Goal: Task Accomplishment & Management: Manage account settings

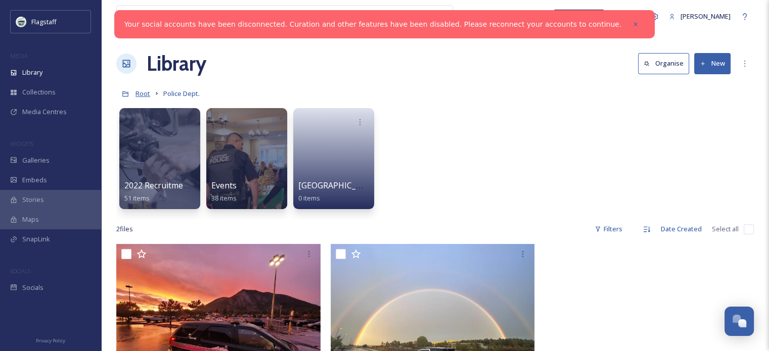
click at [142, 92] on span "Root" at bounding box center [143, 93] width 15 height 9
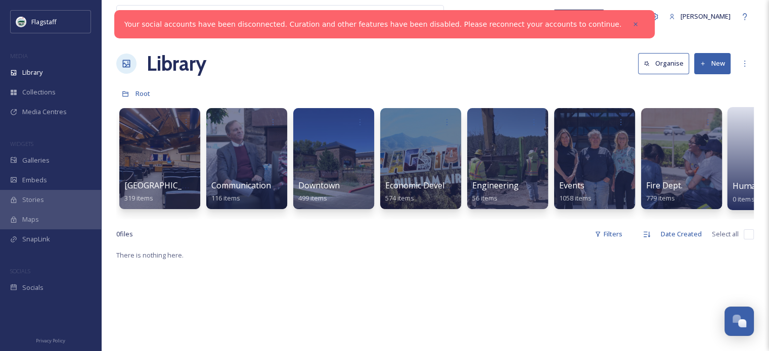
click at [738, 157] on link at bounding box center [769, 155] width 72 height 49
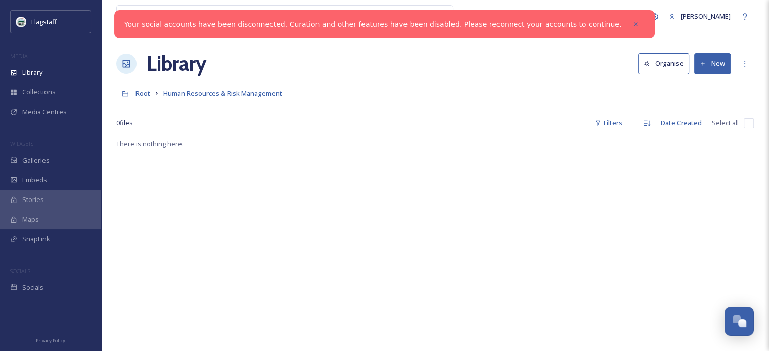
click at [711, 62] on button "New" at bounding box center [712, 63] width 36 height 21
click at [710, 121] on div "Folder" at bounding box center [701, 127] width 57 height 20
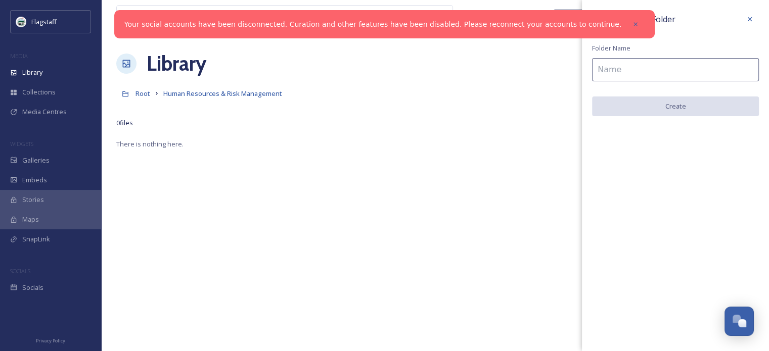
click at [668, 67] on input at bounding box center [675, 69] width 167 height 23
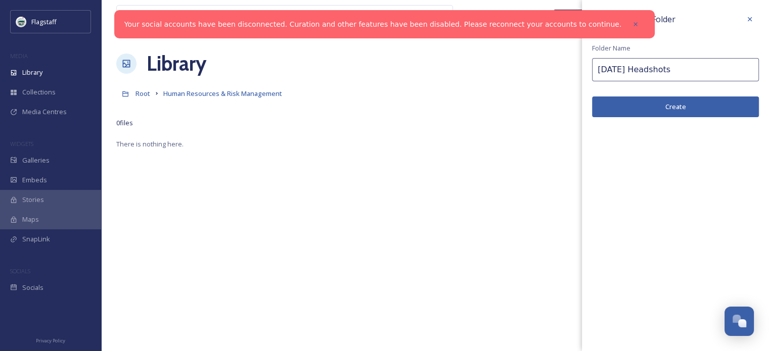
type input "[DATE] Headshots"
click at [678, 106] on button "Create" at bounding box center [675, 107] width 167 height 21
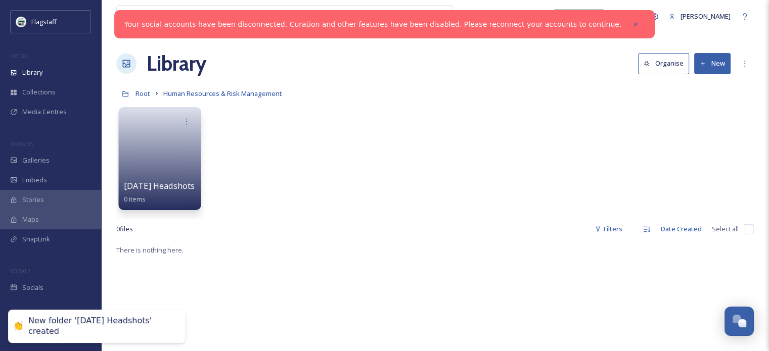
click at [146, 143] on link at bounding box center [160, 155] width 72 height 49
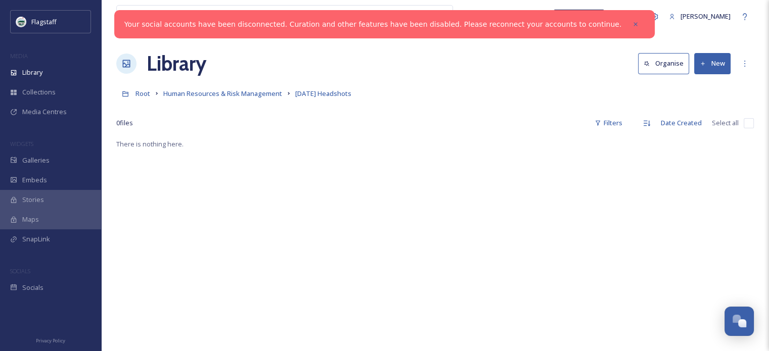
click at [703, 65] on icon at bounding box center [703, 64] width 7 height 7
click at [711, 86] on span "File Upload" at bounding box center [707, 87] width 33 height 10
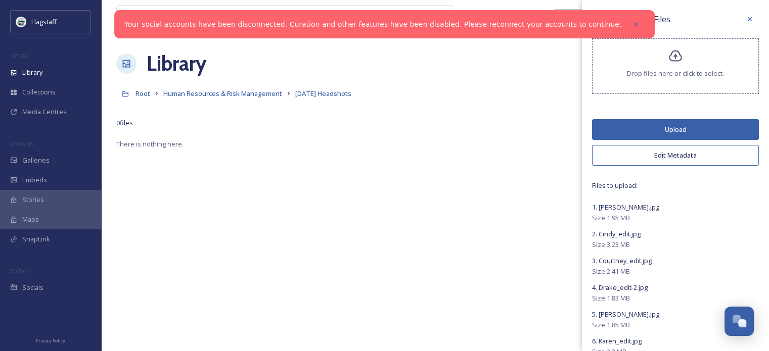
click at [680, 153] on button "Edit Metadata" at bounding box center [675, 155] width 167 height 21
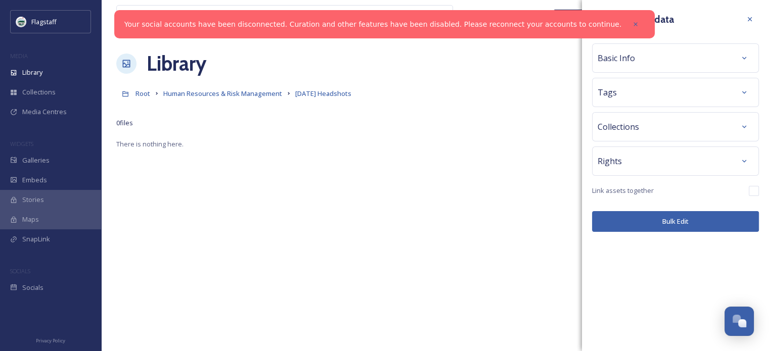
click at [661, 93] on div "Tags" at bounding box center [676, 92] width 156 height 18
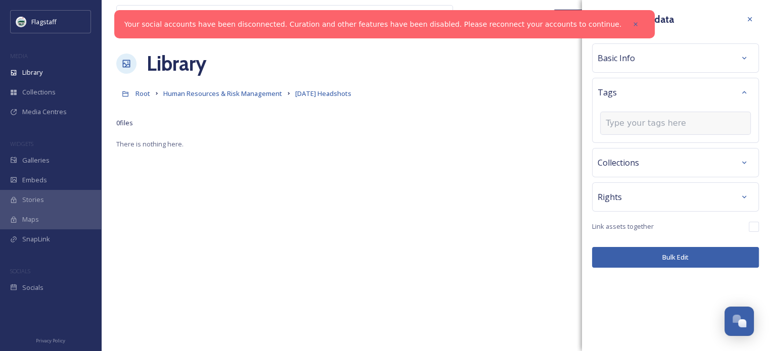
click at [657, 127] on input at bounding box center [656, 123] width 101 height 12
click at [660, 125] on input at bounding box center [656, 123] width 101 height 12
type input "HRRM"
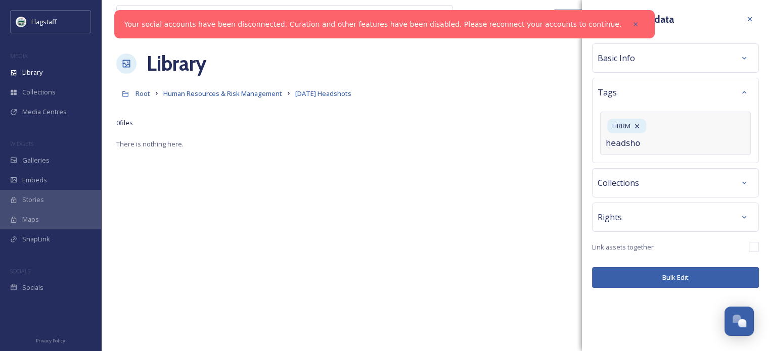
type input "headshot"
type input "c"
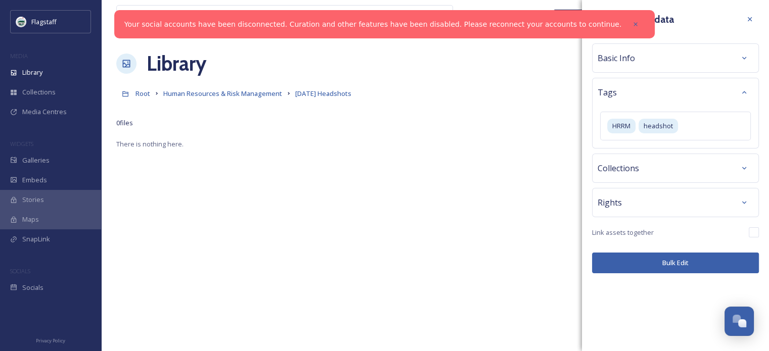
click at [680, 279] on div "Bulk Edit Metadata Basic Info Tags HRRM headshot Collections Rights Link assets…" at bounding box center [675, 142] width 187 height 284
click at [675, 266] on button "Bulk Edit" at bounding box center [675, 263] width 167 height 21
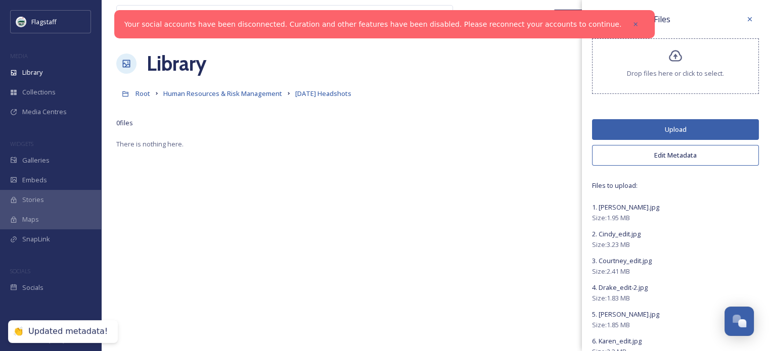
click at [693, 129] on button "Upload" at bounding box center [675, 129] width 167 height 21
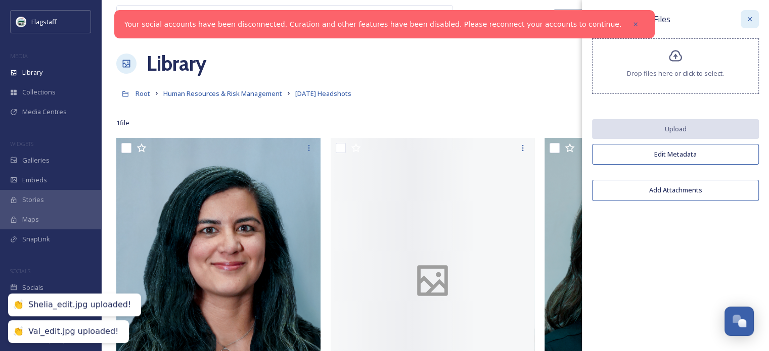
click at [753, 20] on icon at bounding box center [750, 19] width 8 height 8
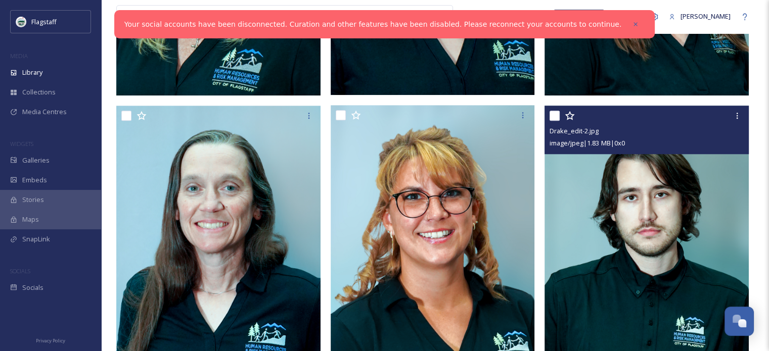
scroll to position [910, 0]
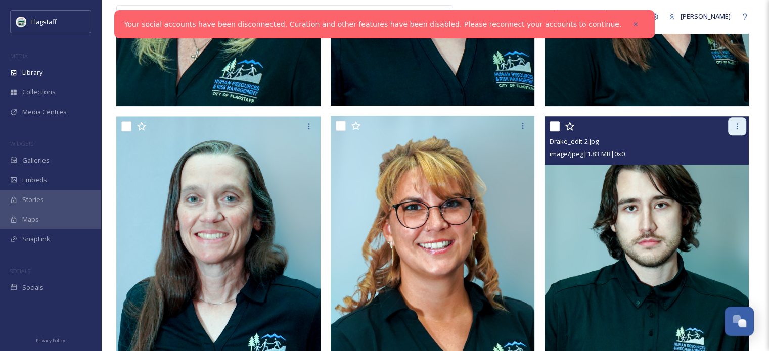
click at [736, 125] on icon at bounding box center [737, 126] width 8 height 8
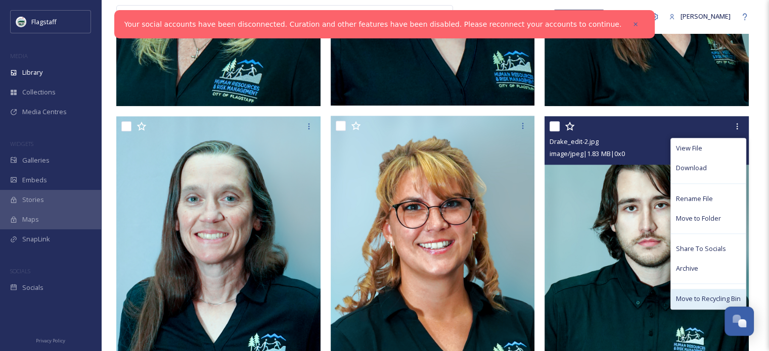
click at [718, 295] on span "Move to Recycling Bin" at bounding box center [708, 299] width 65 height 10
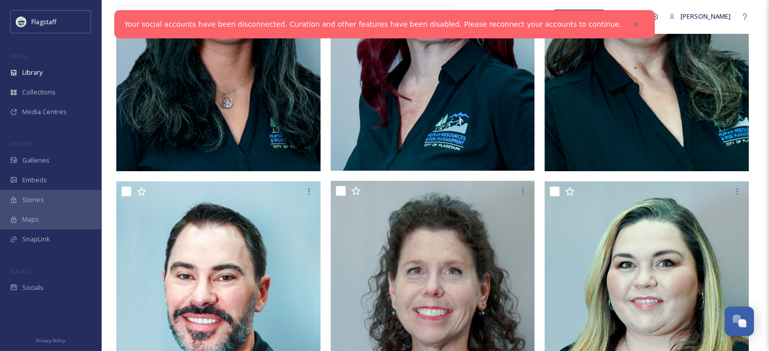
scroll to position [0, 0]
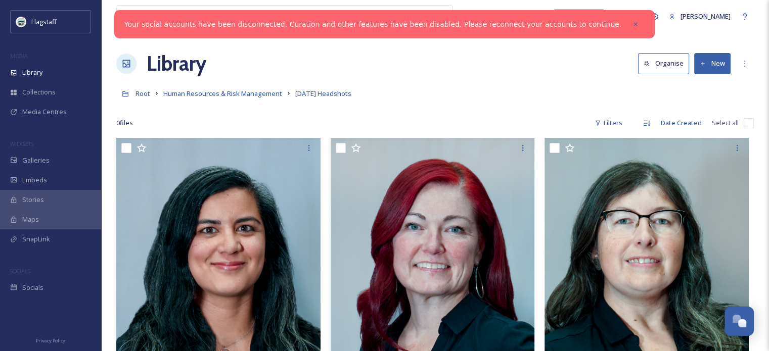
click at [722, 61] on button "New" at bounding box center [712, 63] width 36 height 21
click at [720, 84] on span "File Upload" at bounding box center [707, 87] width 33 height 10
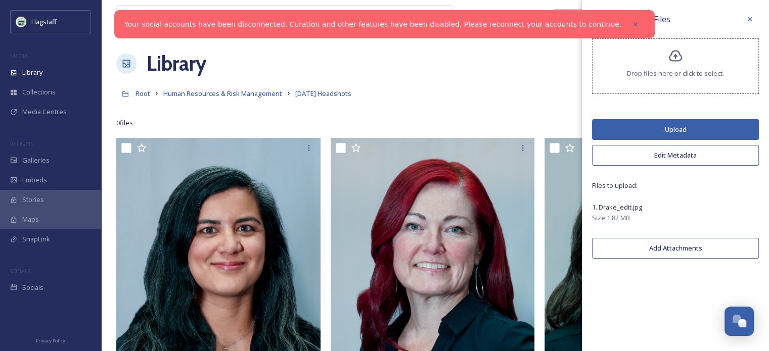
click at [682, 153] on button "Edit Metadata" at bounding box center [675, 155] width 167 height 21
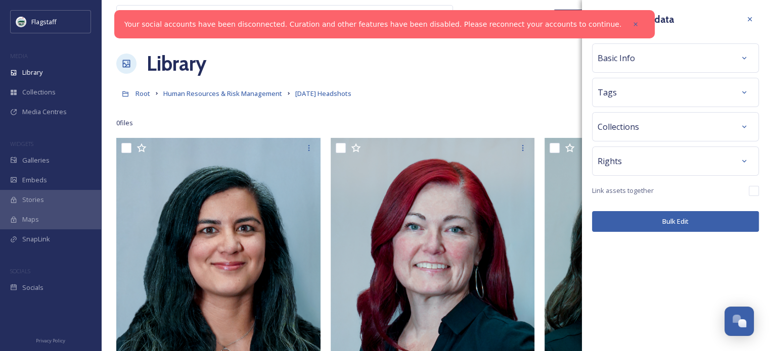
click at [644, 93] on div "Tags" at bounding box center [676, 92] width 156 height 18
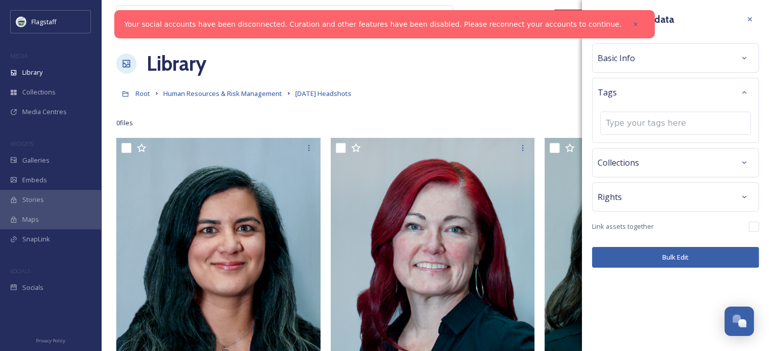
click at [642, 93] on div "Tags" at bounding box center [676, 92] width 156 height 18
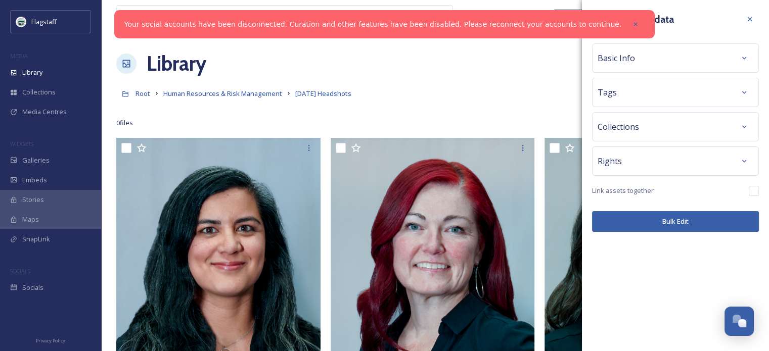
click at [639, 89] on div "Tags" at bounding box center [676, 92] width 156 height 18
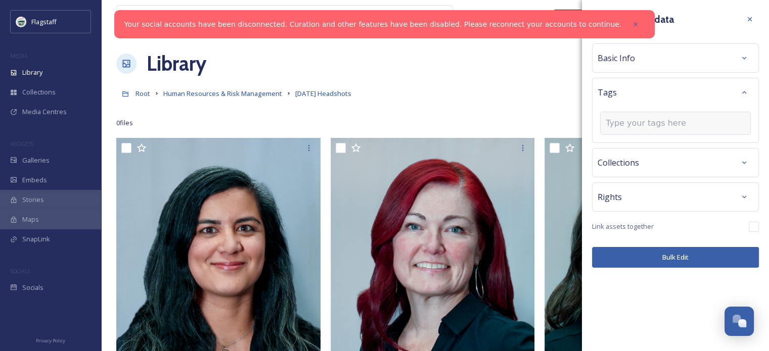
click at [642, 121] on input at bounding box center [656, 123] width 101 height 12
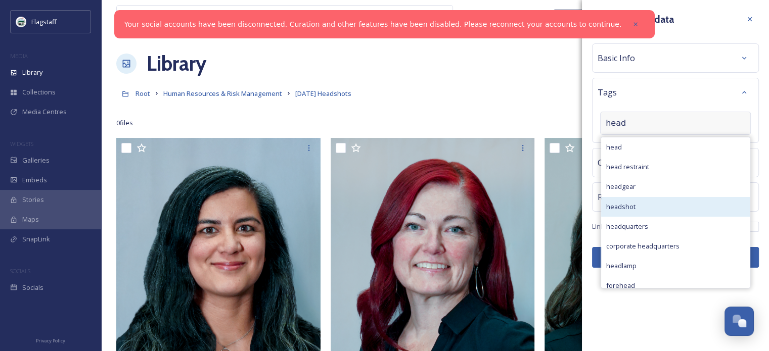
type input "head"
click at [644, 204] on div "headshot" at bounding box center [675, 207] width 149 height 20
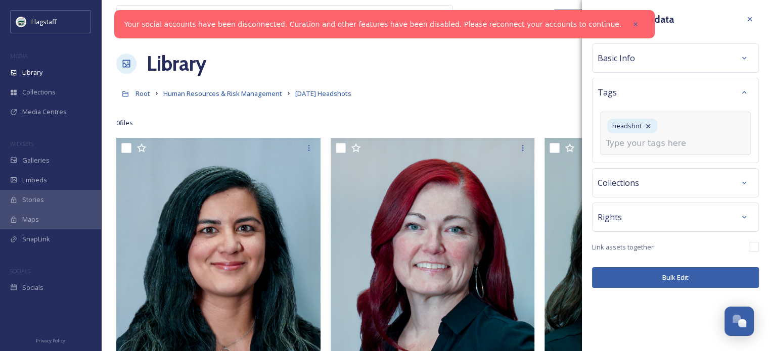
click at [652, 144] on input at bounding box center [656, 144] width 101 height 12
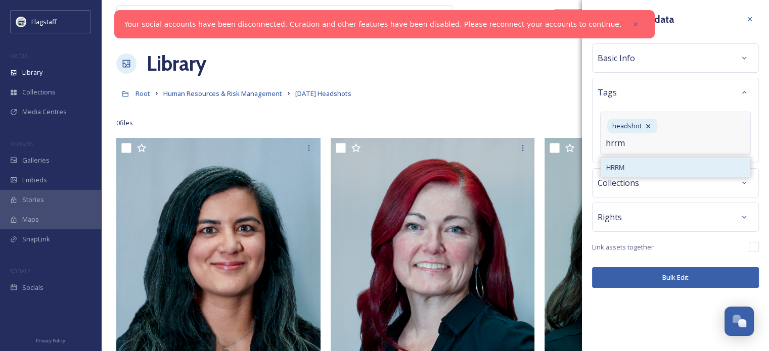
type input "hrrm"
click at [645, 165] on div "HRRM" at bounding box center [675, 168] width 149 height 20
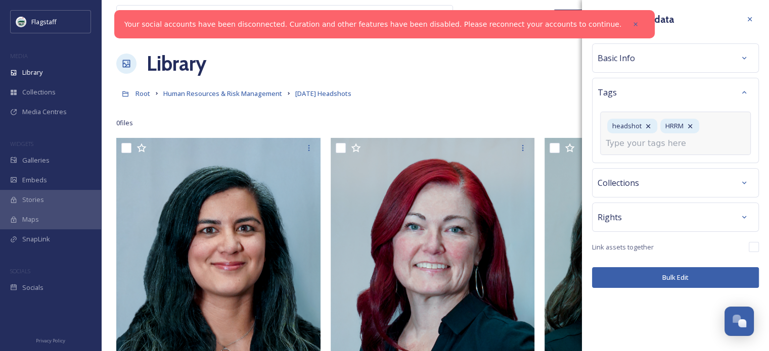
click at [683, 274] on div "Bulk Edit Metadata Basic Info Tags headshot HRRM Collections Rights Link assets…" at bounding box center [675, 149] width 187 height 298
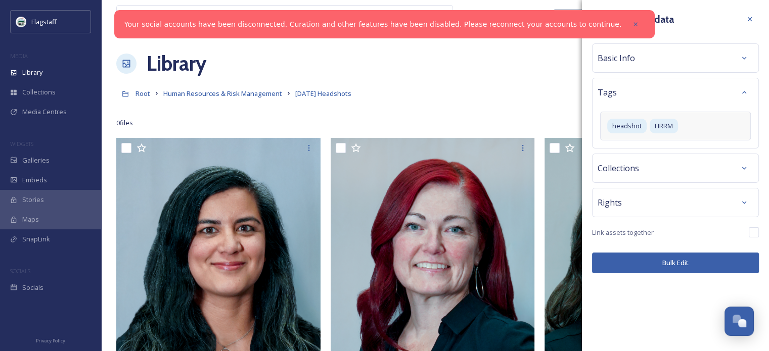
click at [677, 265] on button "Bulk Edit" at bounding box center [675, 263] width 167 height 21
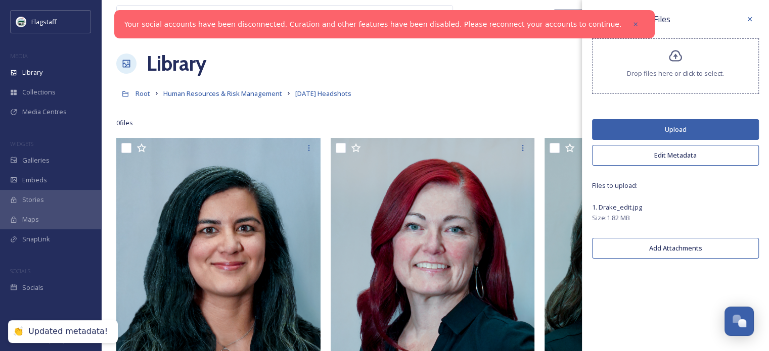
click at [672, 134] on button "Upload" at bounding box center [675, 129] width 167 height 21
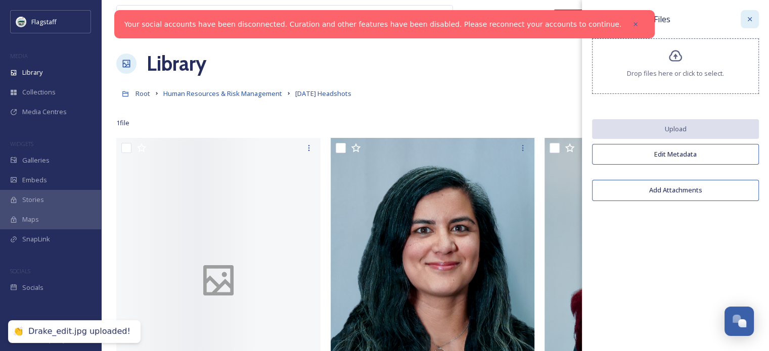
click at [750, 17] on icon at bounding box center [750, 19] width 8 height 8
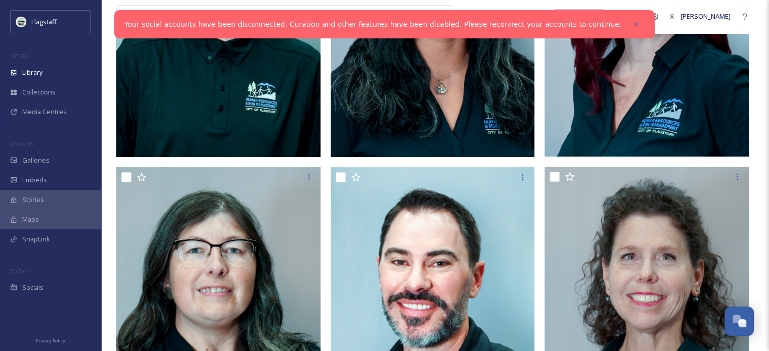
scroll to position [405, 0]
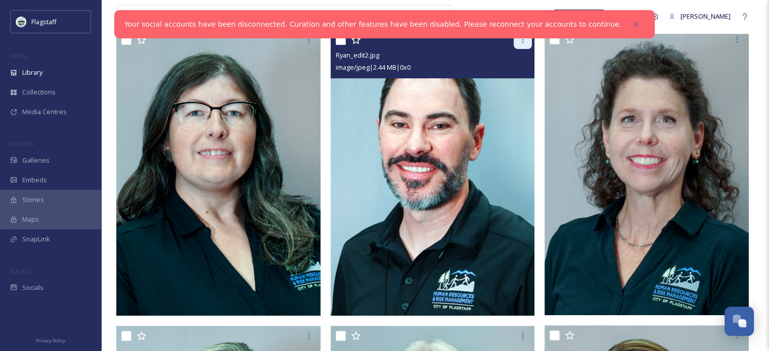
click at [516, 40] on div at bounding box center [523, 40] width 18 height 18
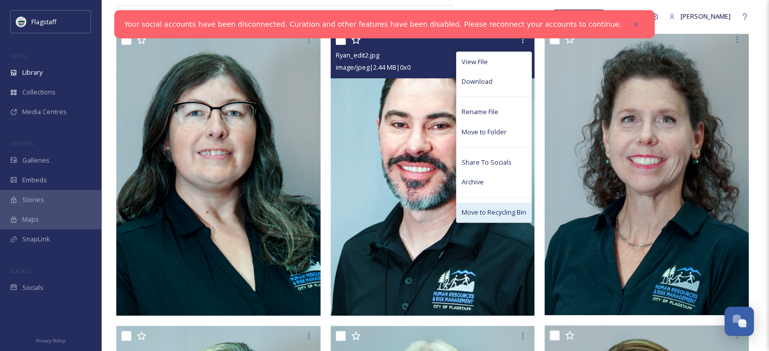
click at [509, 208] on span "Move to Recycling Bin" at bounding box center [494, 213] width 65 height 10
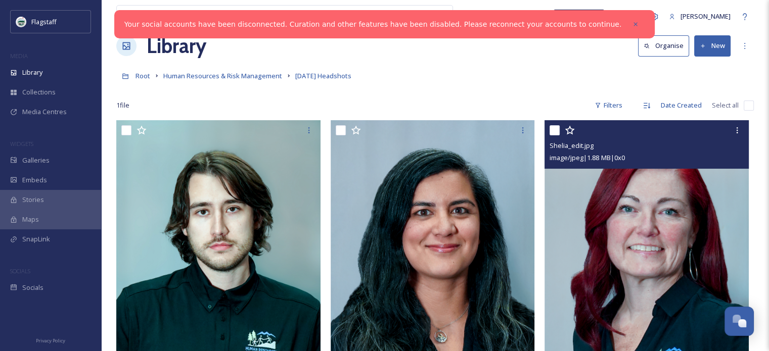
scroll to position [0, 0]
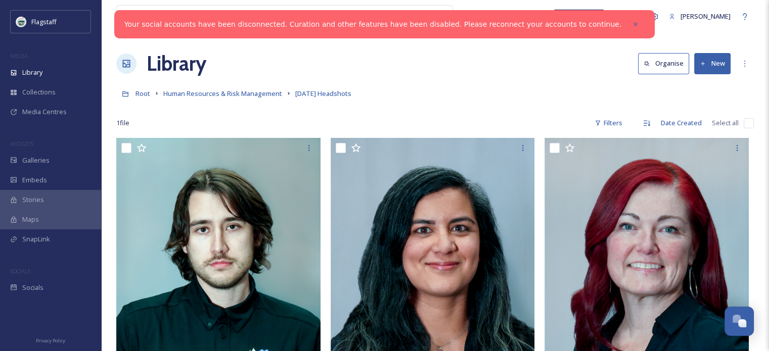
click at [714, 62] on button "New" at bounding box center [712, 63] width 36 height 21
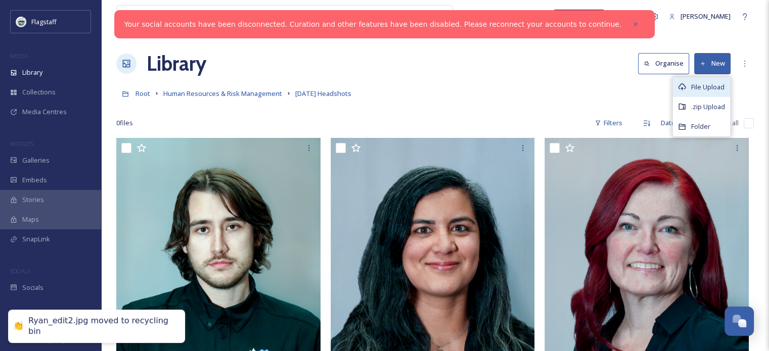
click at [717, 86] on span "File Upload" at bounding box center [707, 87] width 33 height 10
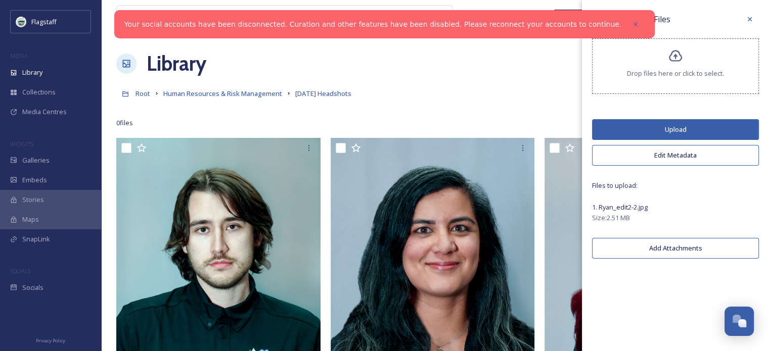
click at [671, 128] on button "Upload" at bounding box center [675, 129] width 167 height 21
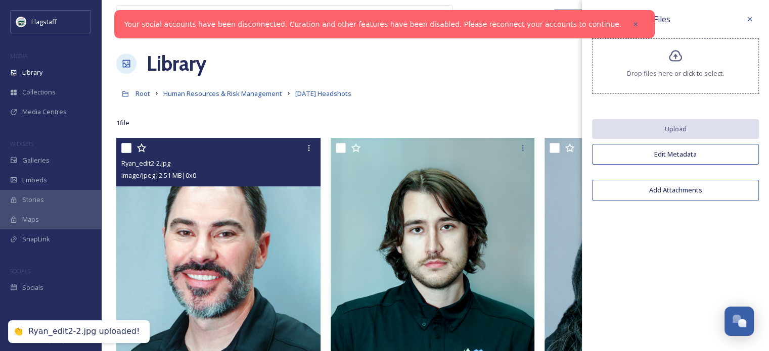
click at [221, 255] on img at bounding box center [218, 281] width 204 height 286
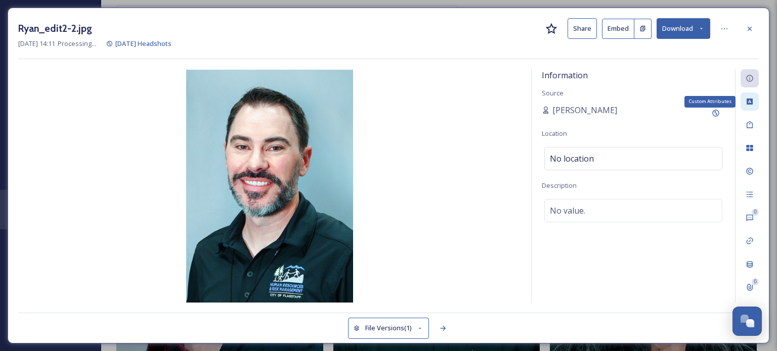
click at [750, 105] on icon at bounding box center [749, 102] width 8 height 8
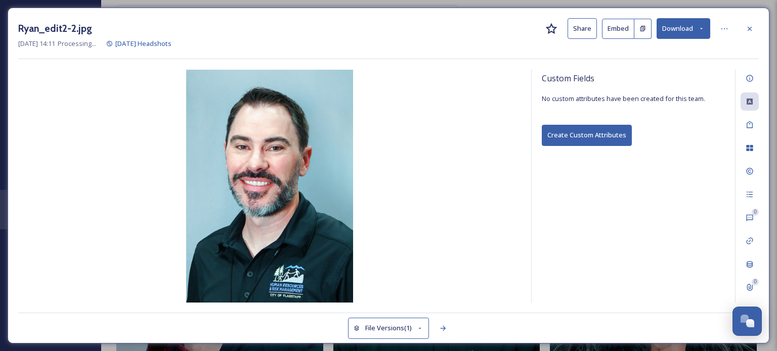
click at [749, 135] on div "0 0" at bounding box center [747, 186] width 24 height 234
click at [747, 125] on icon at bounding box center [749, 125] width 8 height 8
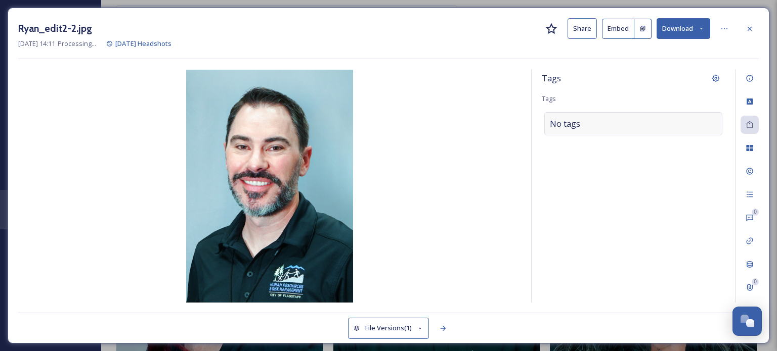
click at [628, 122] on div "No tags" at bounding box center [633, 123] width 178 height 23
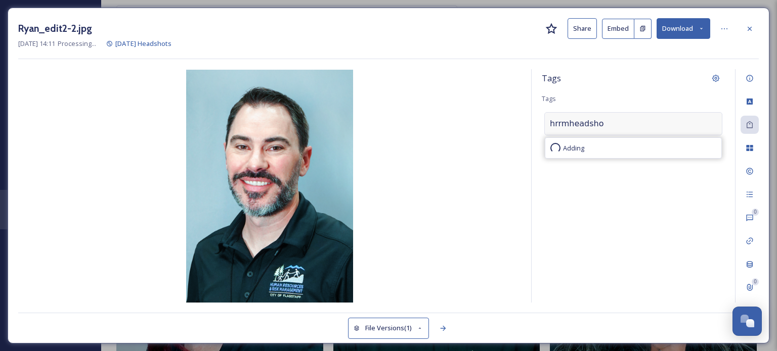
type input "hrrmheadshot"
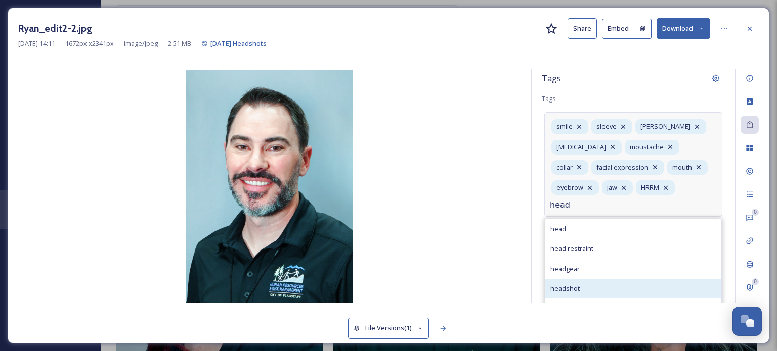
type input "head"
click at [583, 287] on div "headshot" at bounding box center [633, 289] width 176 height 20
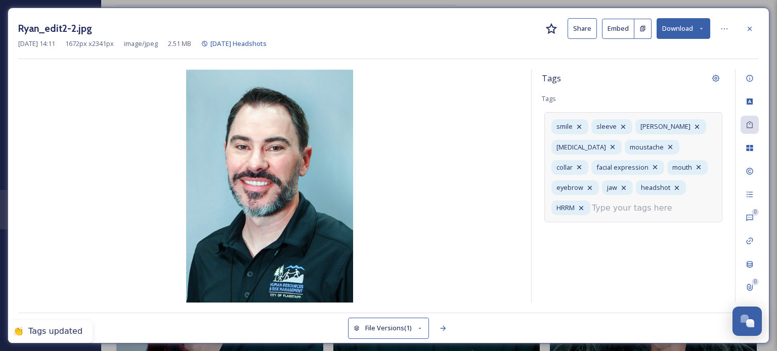
click at [619, 270] on div "Tags Tags smile sleeve [PERSON_NAME] [MEDICAL_DATA] moustache collar facial exp…" at bounding box center [633, 186] width 203 height 234
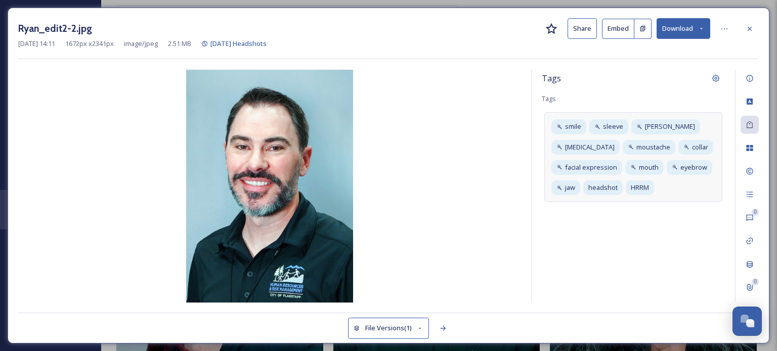
click at [479, 111] on img at bounding box center [269, 186] width 503 height 233
click at [753, 97] on div "Custom Attributes" at bounding box center [749, 102] width 18 height 18
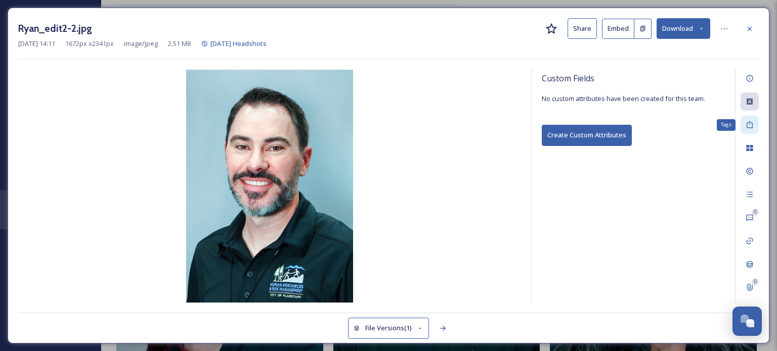
click at [752, 124] on icon at bounding box center [749, 125] width 8 height 8
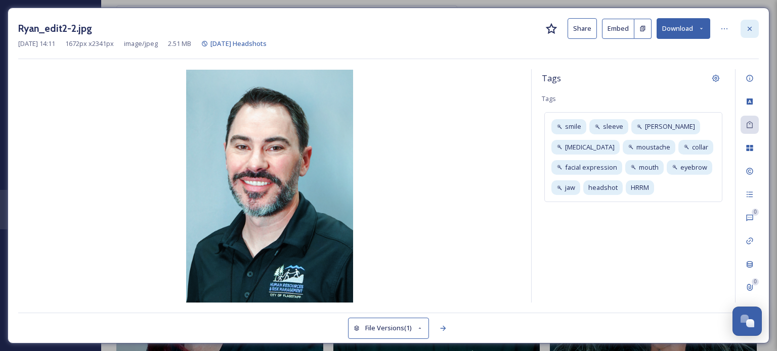
click at [748, 25] on icon at bounding box center [749, 29] width 8 height 8
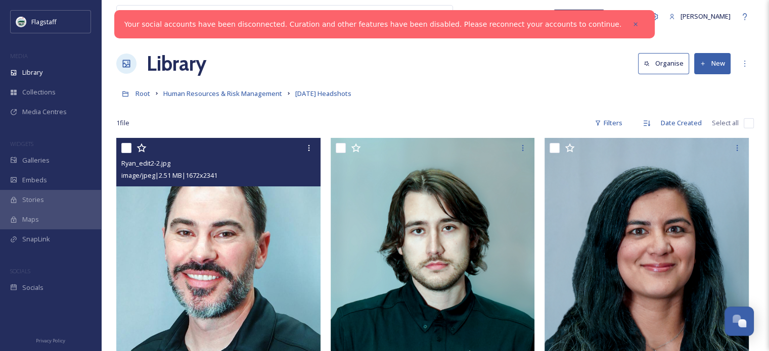
click at [454, 91] on div "Root Human Resources & Risk Management [DATE] Headshots" at bounding box center [435, 93] width 638 height 19
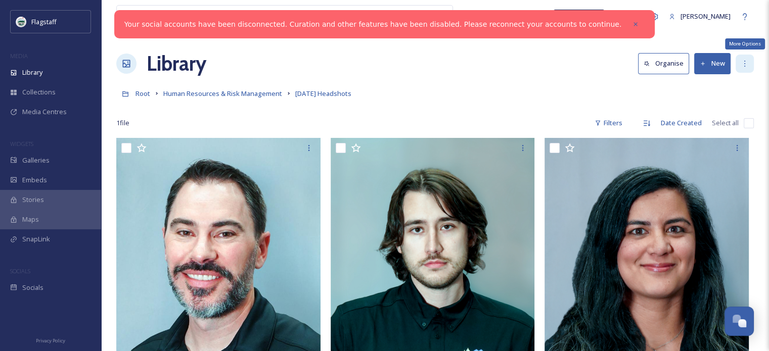
click at [749, 66] on icon at bounding box center [745, 64] width 8 height 8
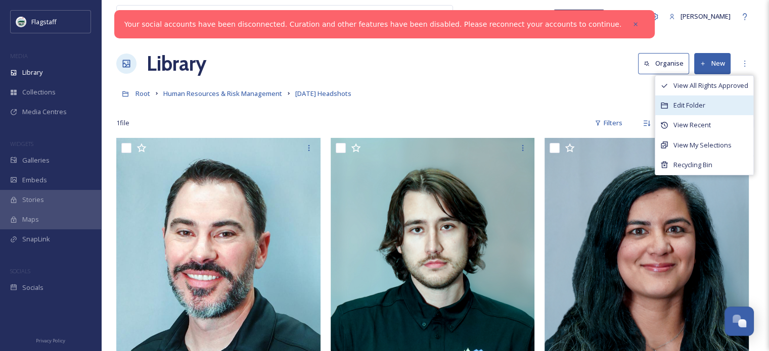
click at [723, 103] on div "Edit Folder" at bounding box center [704, 106] width 98 height 20
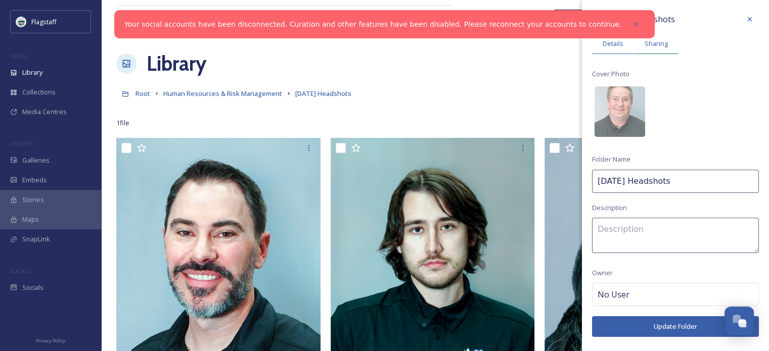
click at [655, 45] on span "Sharing" at bounding box center [656, 44] width 23 height 10
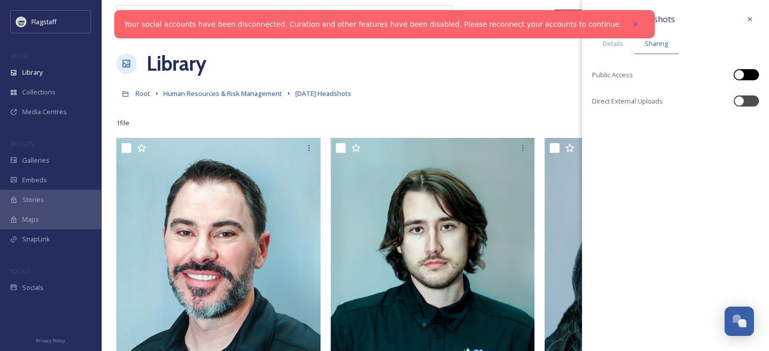
click at [744, 72] on div at bounding box center [741, 74] width 7 height 5
checkbox input "true"
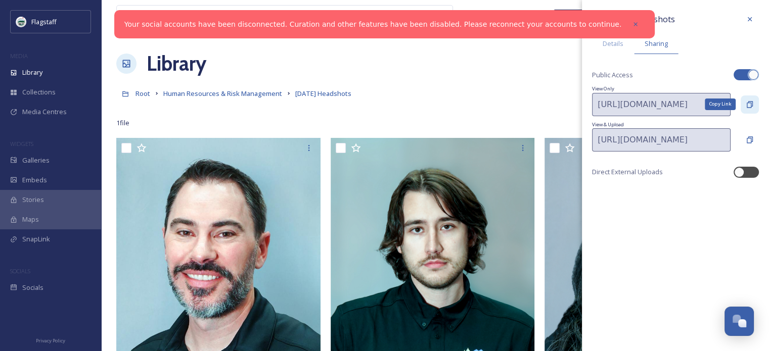
click at [749, 107] on icon at bounding box center [750, 104] width 6 height 7
click at [609, 45] on span "Details" at bounding box center [613, 44] width 21 height 10
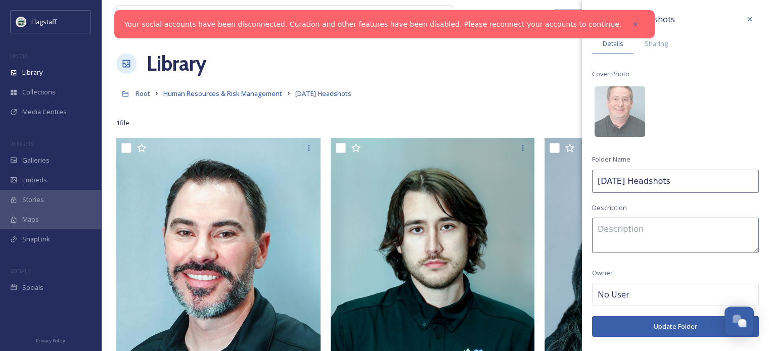
click at [617, 180] on input "[DATE] Headshots" at bounding box center [675, 181] width 167 height 23
type input "[DATE] Headshots"
click at [667, 324] on button "Update Folder" at bounding box center [675, 327] width 167 height 21
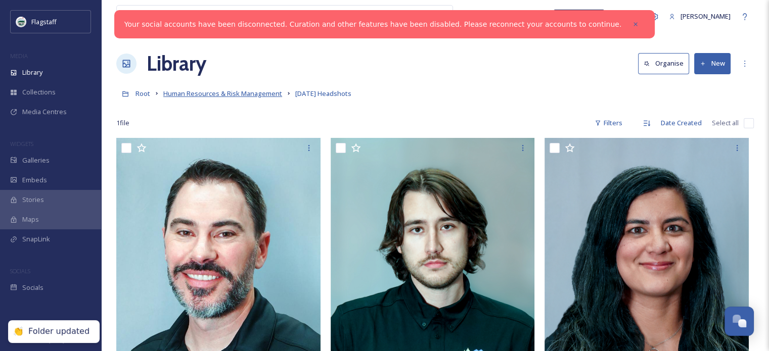
click at [271, 97] on span "Human Resources & Risk Management" at bounding box center [222, 93] width 119 height 9
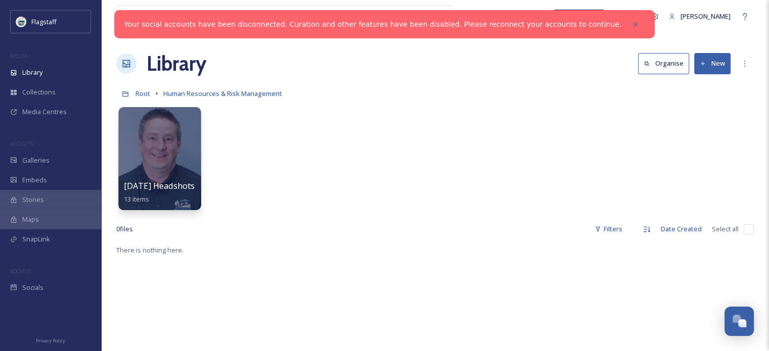
click at [178, 147] on div at bounding box center [159, 158] width 82 height 103
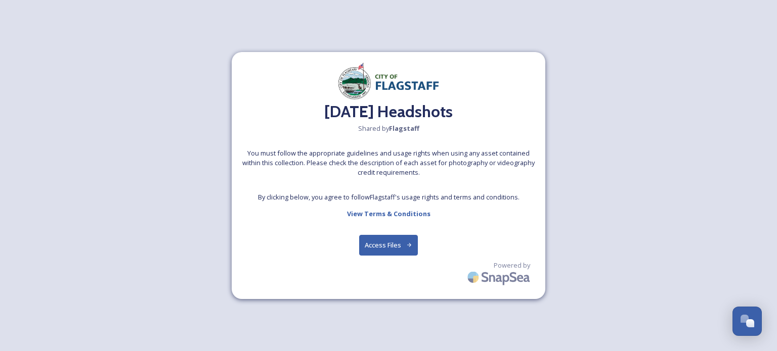
click at [385, 250] on button "Access Files" at bounding box center [388, 245] width 59 height 21
